Goal: Check status

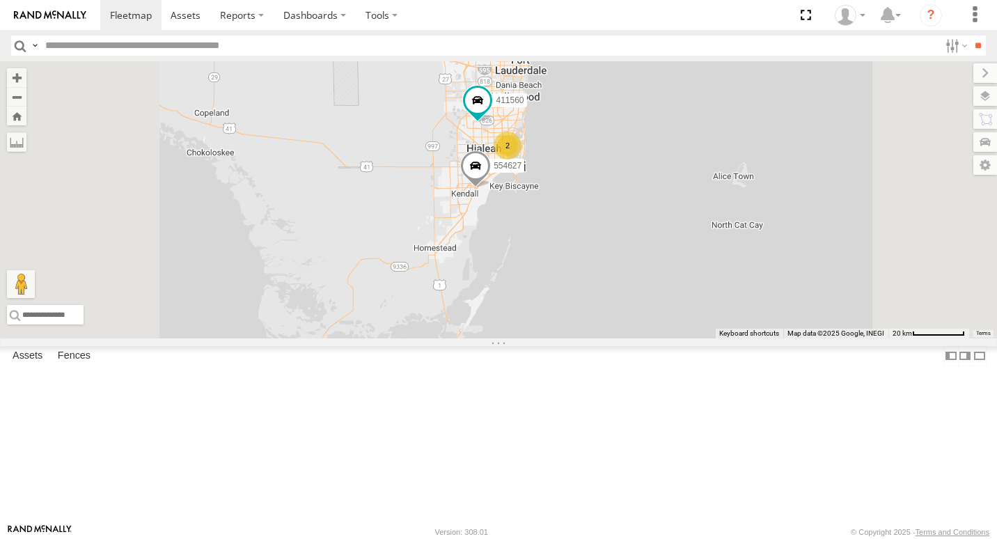
drag, startPoint x: 640, startPoint y: 427, endPoint x: 646, endPoint y: 344, distance: 83.8
click at [646, 338] on div "411560 554627 500914 Van #1 411557 2 411558" at bounding box center [498, 199] width 997 height 277
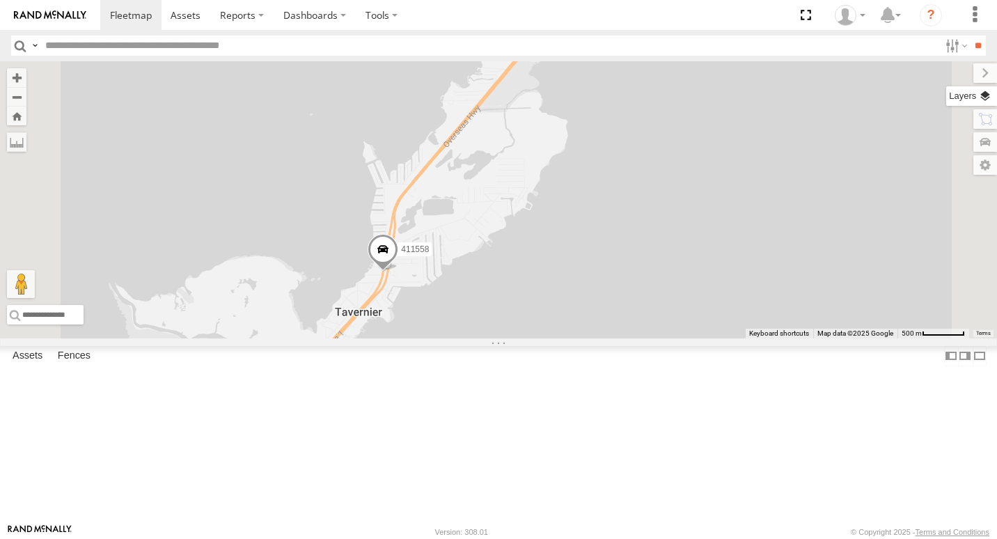
click at [989, 95] on label at bounding box center [971, 95] width 51 height 19
click at [0, 0] on span "Basemaps" at bounding box center [0, 0] width 0 height 0
click at [0, 0] on span "Satellite + Roadmap" at bounding box center [0, 0] width 0 height 0
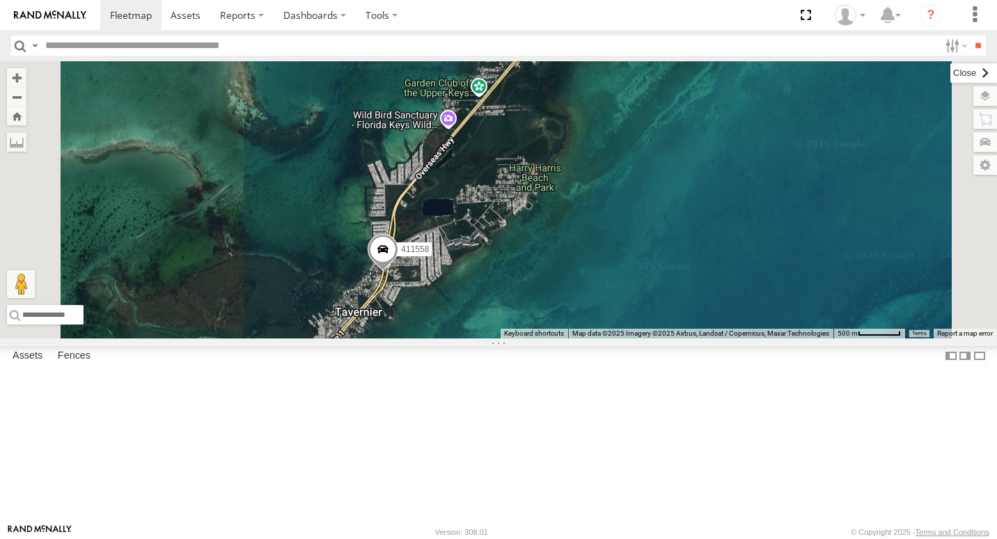
click at [950, 79] on label at bounding box center [973, 72] width 47 height 19
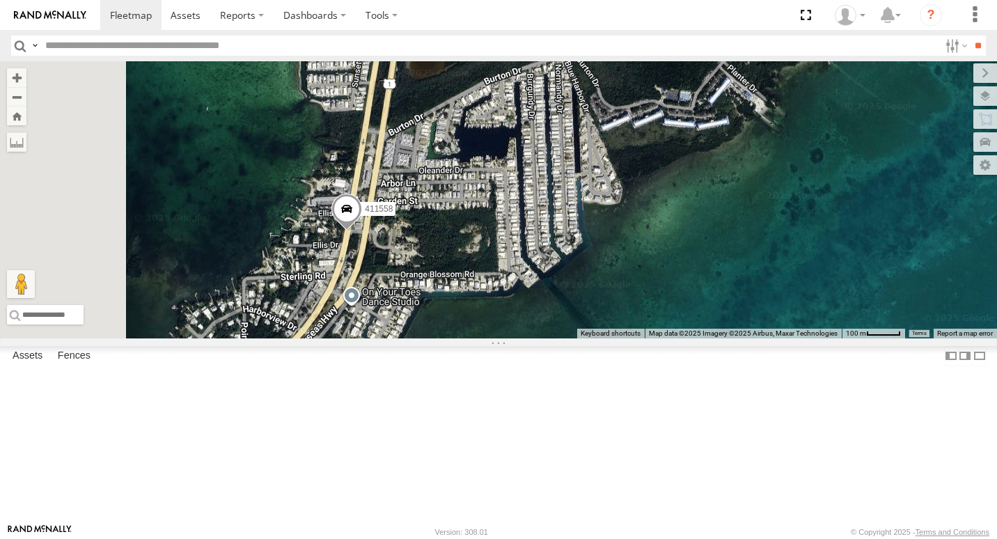
drag, startPoint x: 497, startPoint y: 352, endPoint x: 544, endPoint y: 362, distance: 47.7
click at [544, 338] on div "411560 554627 500914 Van #1 411557 411558" at bounding box center [498, 199] width 997 height 277
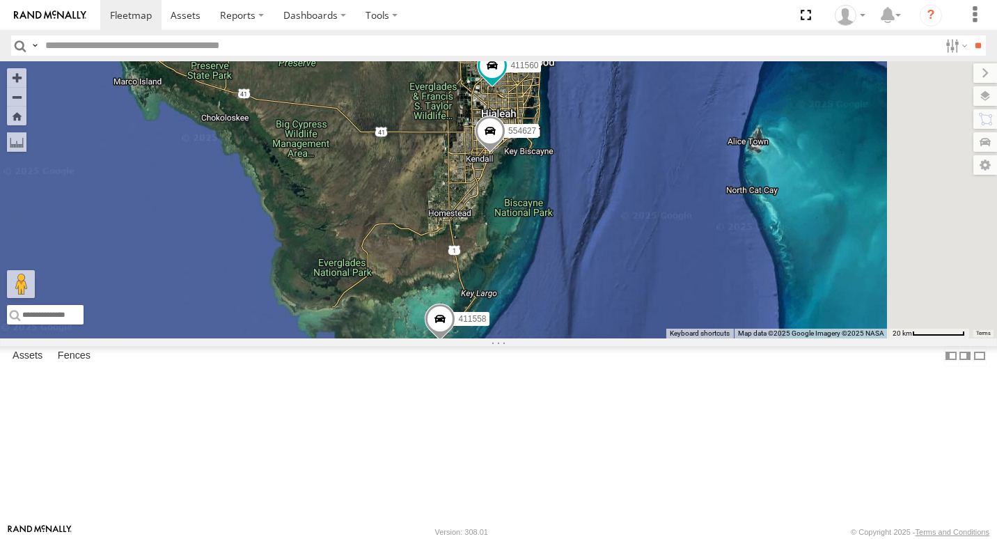
drag, startPoint x: 686, startPoint y: 129, endPoint x: 683, endPoint y: 439, distance: 309.1
click at [683, 338] on div "411560 554627 500914 Van #1 411557 411558" at bounding box center [498, 199] width 997 height 277
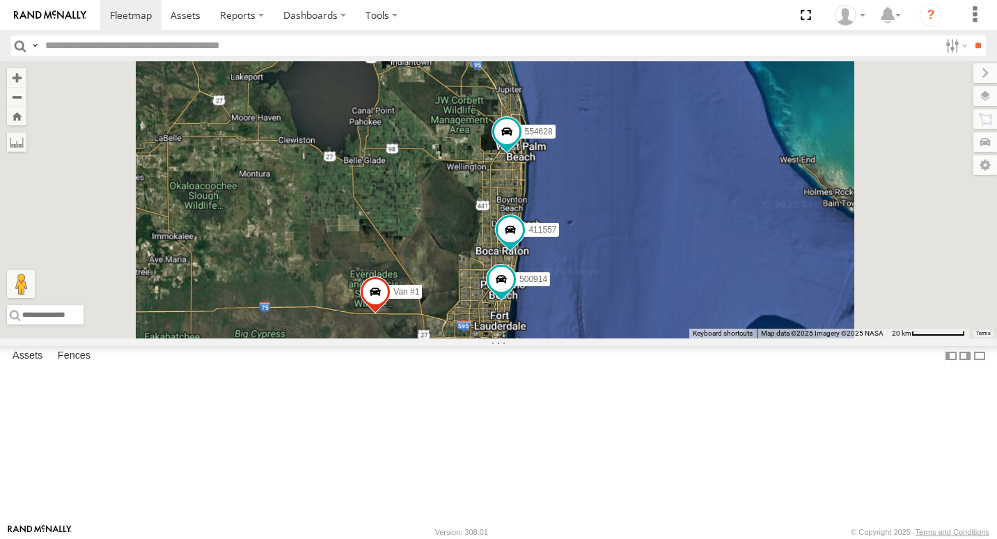
drag, startPoint x: 723, startPoint y: 384, endPoint x: 730, endPoint y: 305, distance: 79.0
click at [730, 305] on div "554627 500914 Van #1 411557 554628 411558" at bounding box center [498, 199] width 997 height 277
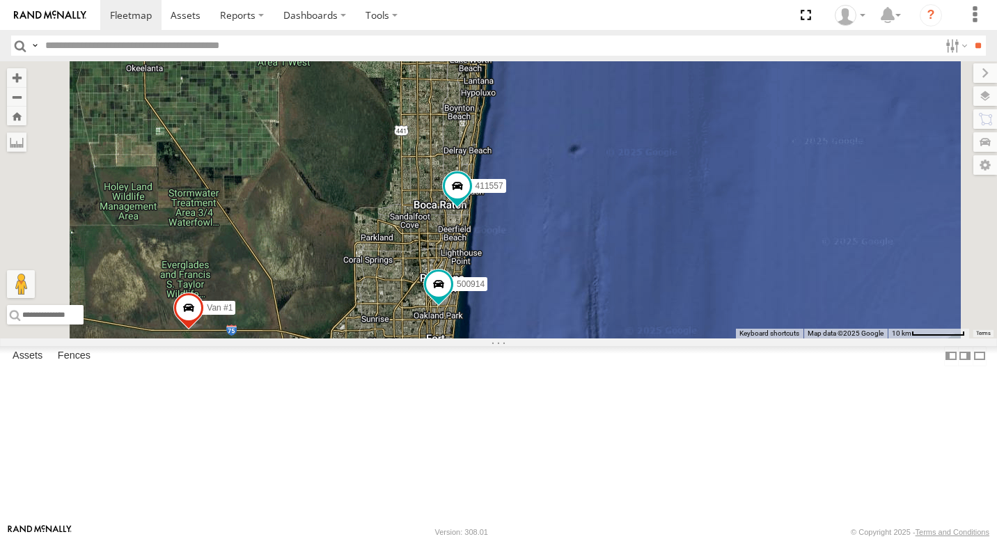
drag, startPoint x: 671, startPoint y: 349, endPoint x: 676, endPoint y: 310, distance: 40.0
click at [676, 310] on div "554627 500914 Van #1 411557 554628 411558 411560" at bounding box center [498, 199] width 997 height 277
